Goal: Task Accomplishment & Management: Use online tool/utility

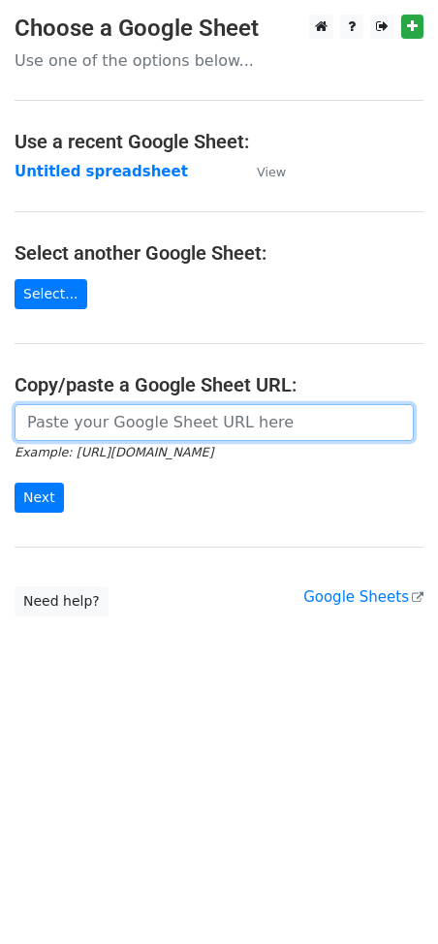
click at [112, 417] on input "url" at bounding box center [214, 422] width 399 height 37
paste input "[URL][DOMAIN_NAME]"
type input "[URL][DOMAIN_NAME]"
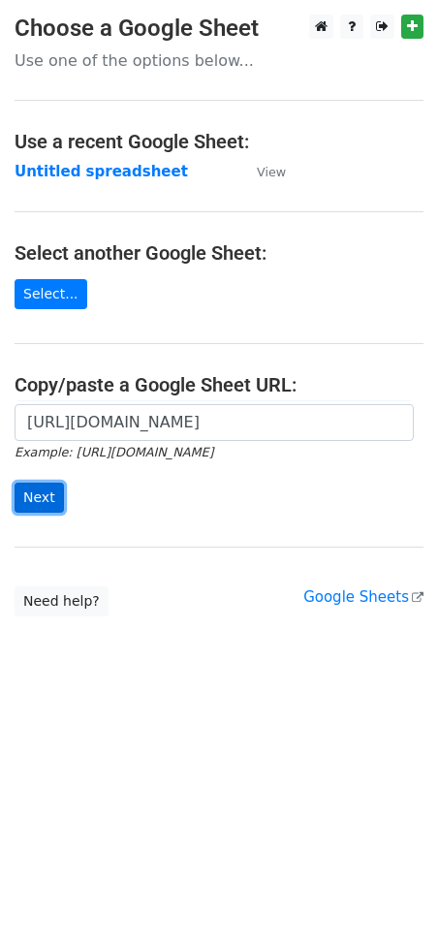
scroll to position [0, 0]
click at [44, 503] on input "Next" at bounding box center [39, 498] width 49 height 30
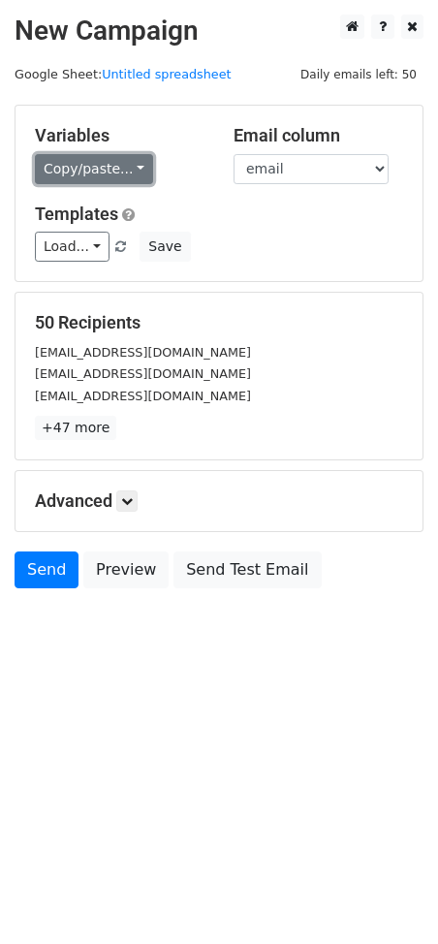
click at [96, 173] on link "Copy/paste..." at bounding box center [94, 169] width 118 height 30
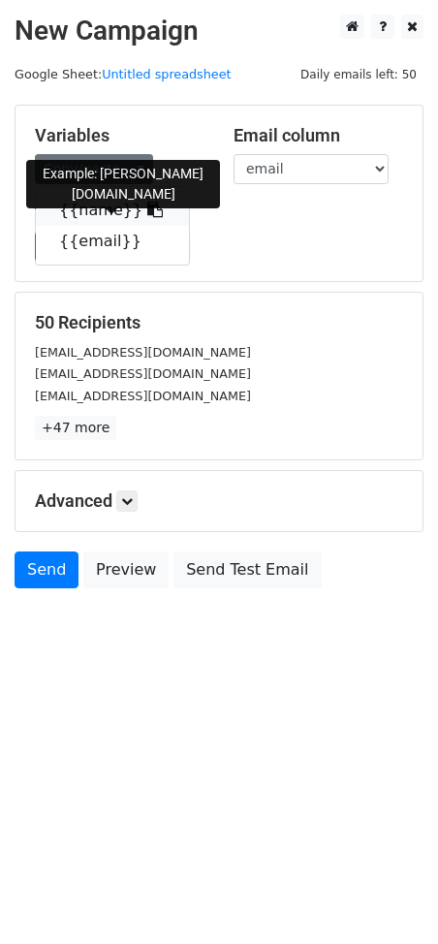
click at [147, 204] on icon at bounding box center [155, 210] width 16 height 16
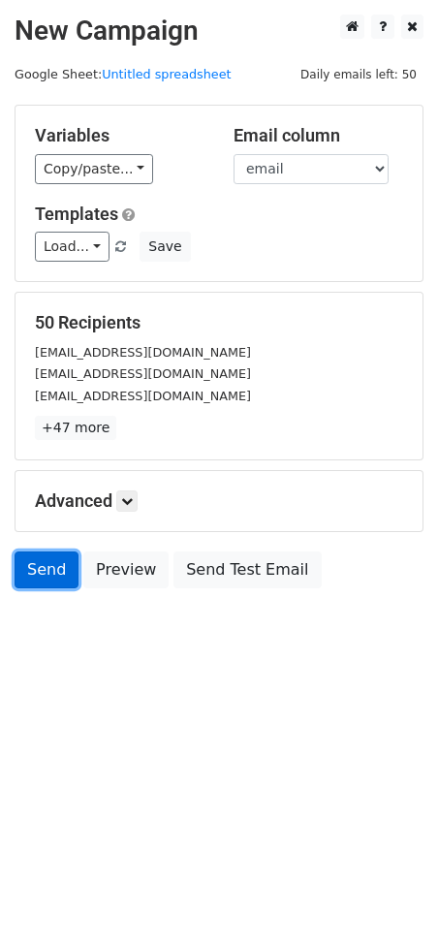
click at [34, 576] on link "Send" at bounding box center [47, 569] width 64 height 37
